Goal: Navigation & Orientation: Find specific page/section

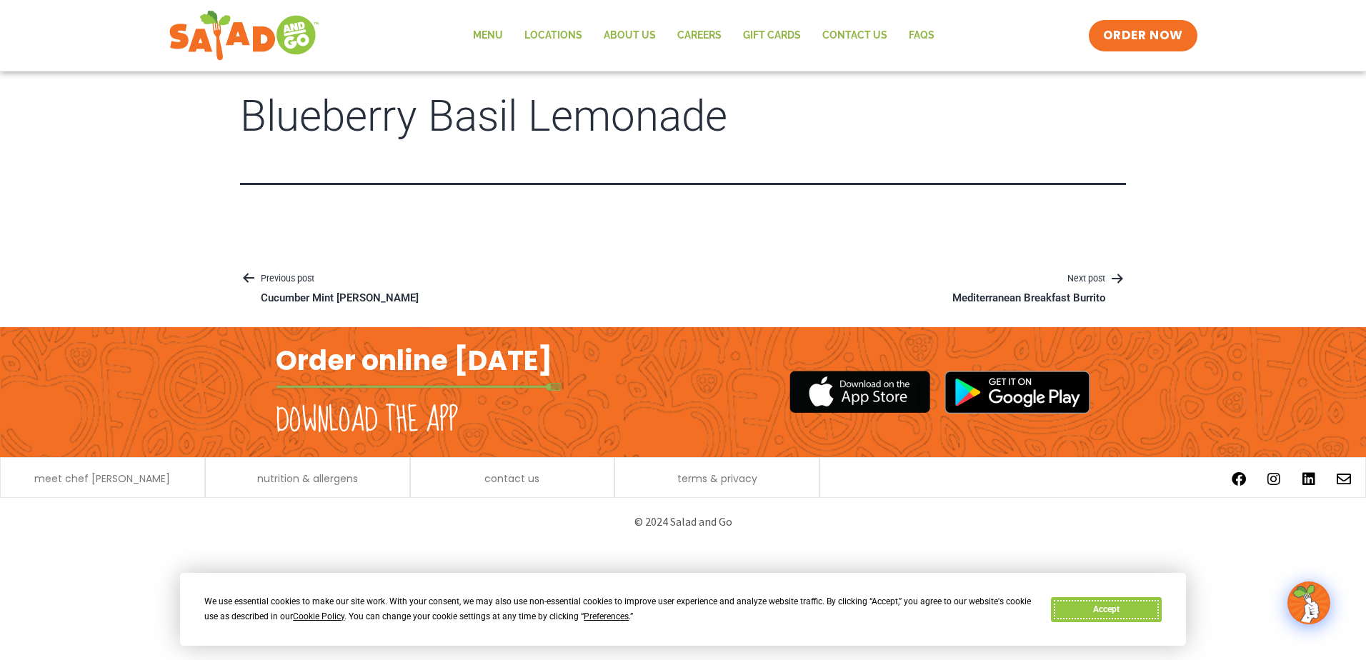
click at [1138, 605] on button "Accept" at bounding box center [1106, 609] width 110 height 25
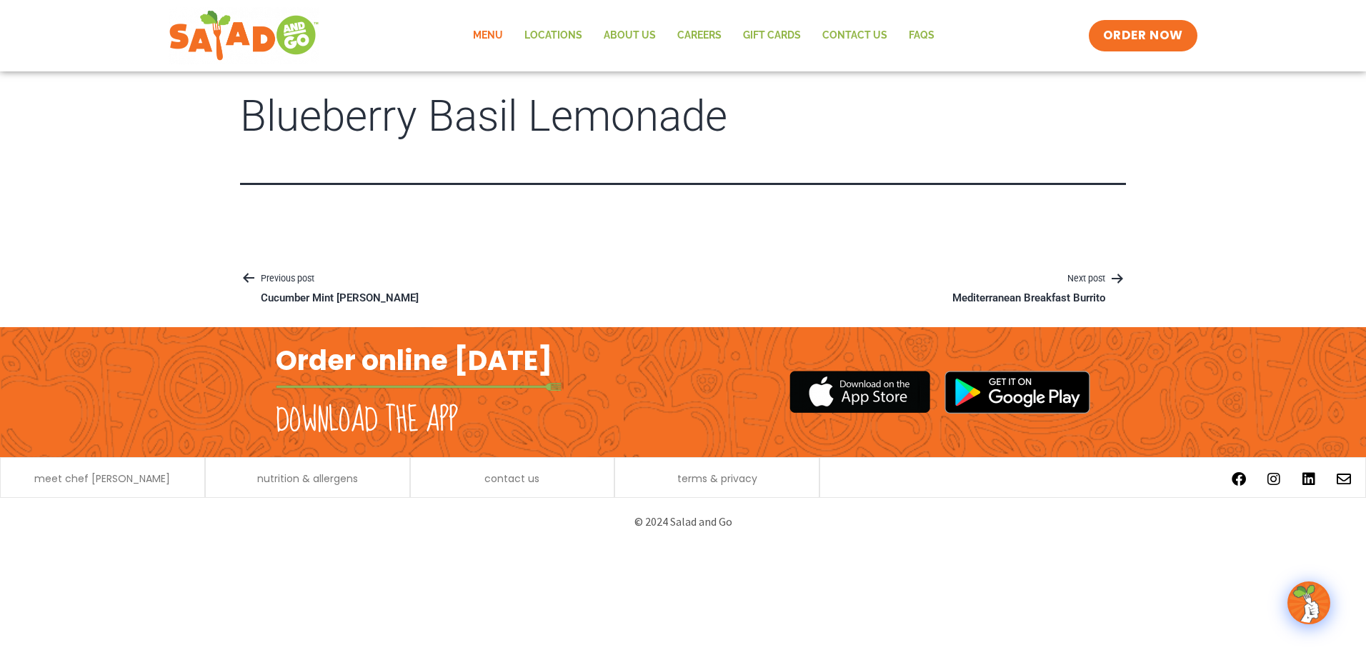
click at [514, 27] on link "Menu" at bounding box center [487, 35] width 51 height 33
